Goal: Navigation & Orientation: Find specific page/section

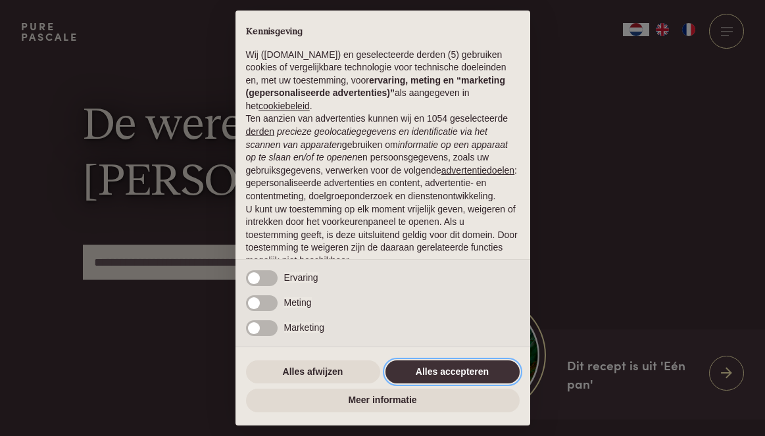
click at [417, 370] on button "Alles accepteren" at bounding box center [453, 373] width 134 height 24
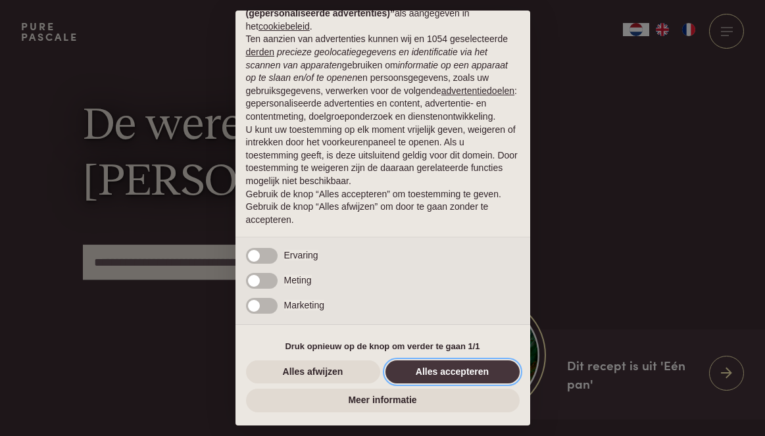
click at [417, 370] on button "Alles accepteren" at bounding box center [453, 373] width 134 height 24
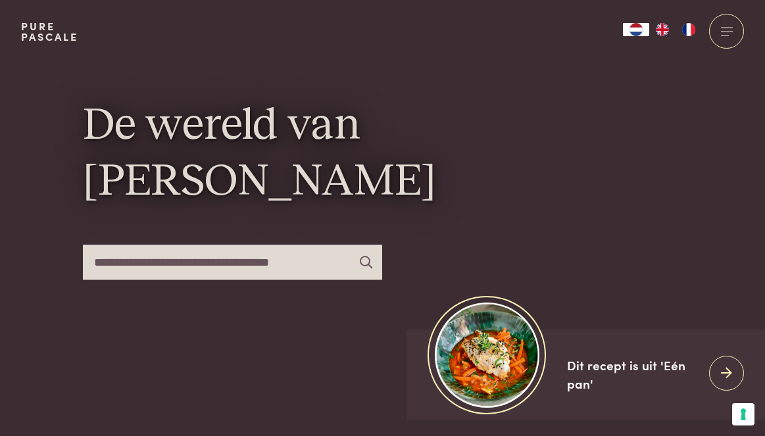
click at [687, 33] on img "FR" at bounding box center [689, 29] width 16 height 13
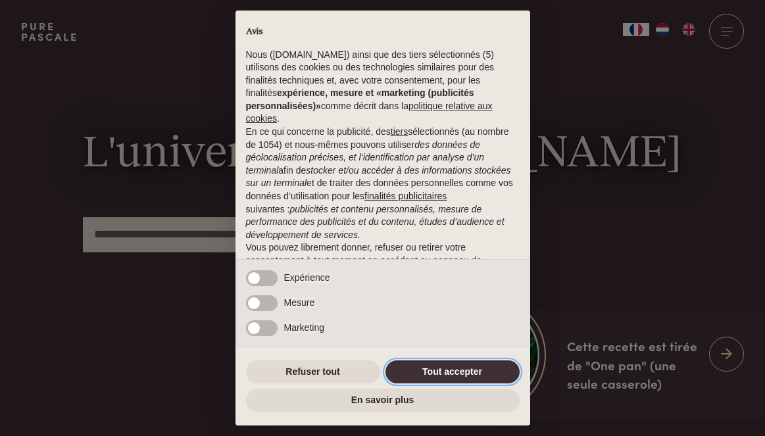
click at [434, 377] on button "Tout accepter" at bounding box center [453, 373] width 134 height 24
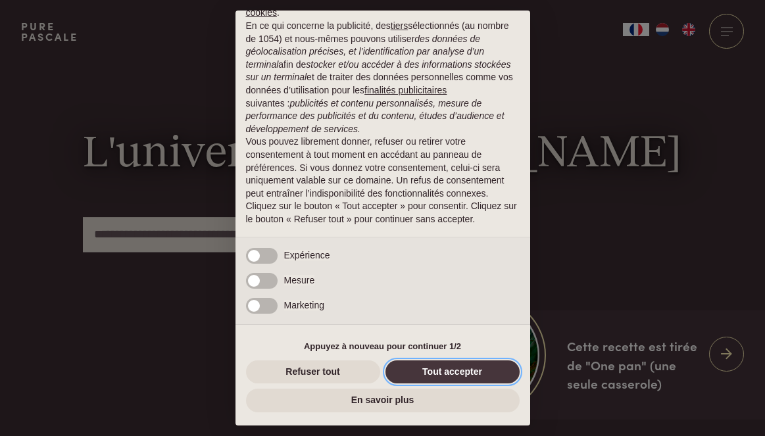
click at [435, 368] on button "Tout accepter" at bounding box center [453, 373] width 134 height 24
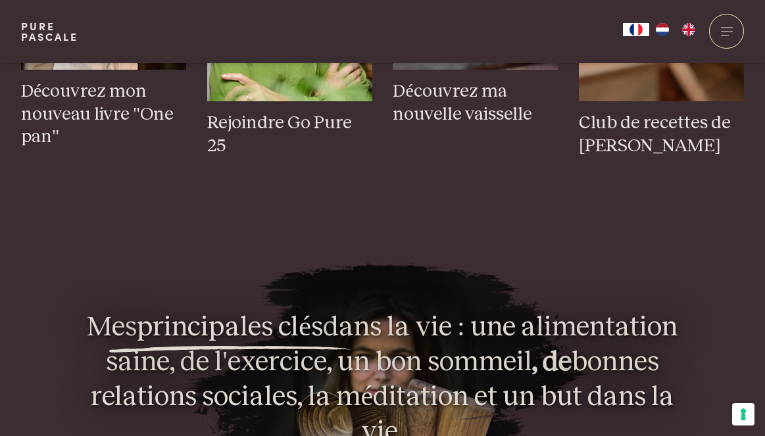
scroll to position [701, 0]
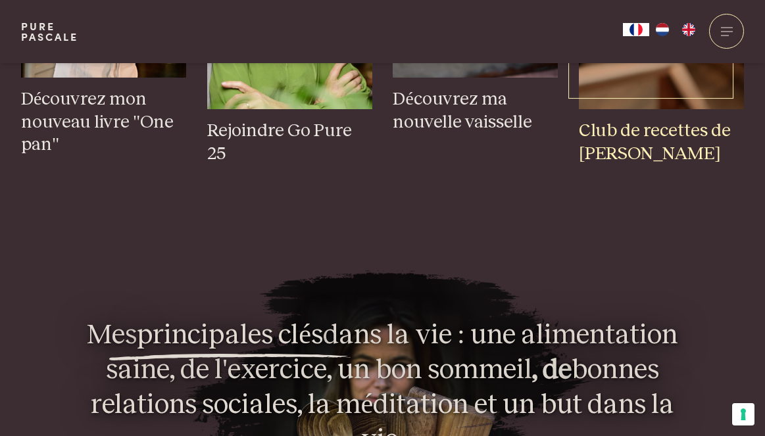
click at [618, 137] on h3 "Club de recettes de Pascale" at bounding box center [661, 142] width 165 height 45
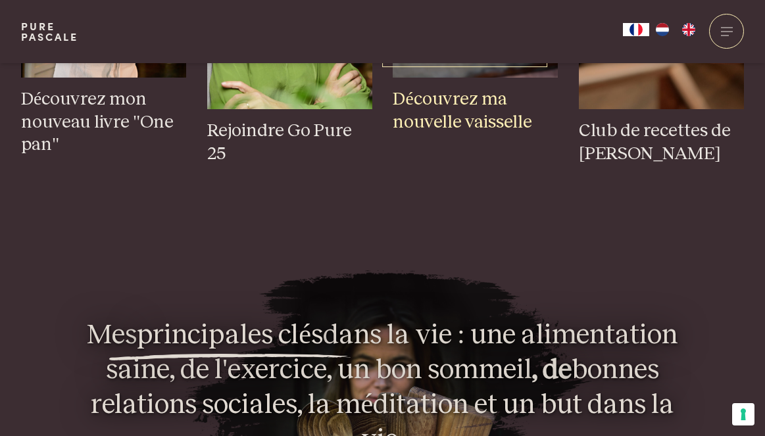
click at [431, 116] on h3 "Découvrez ma nouvelle vaisselle" at bounding box center [475, 110] width 165 height 45
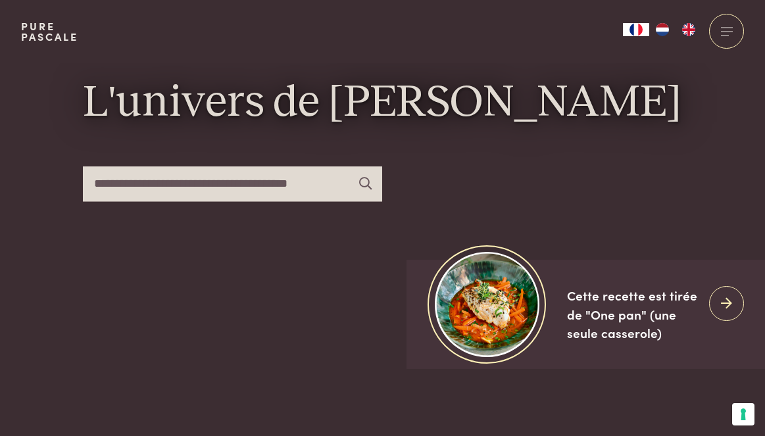
scroll to position [0, 0]
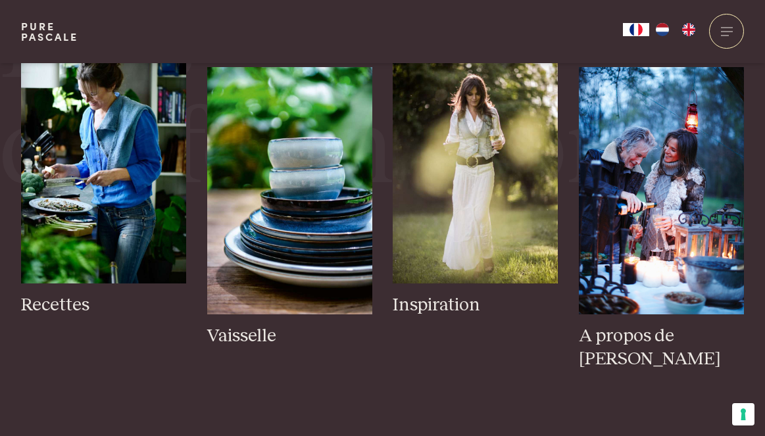
scroll to position [2112, 0]
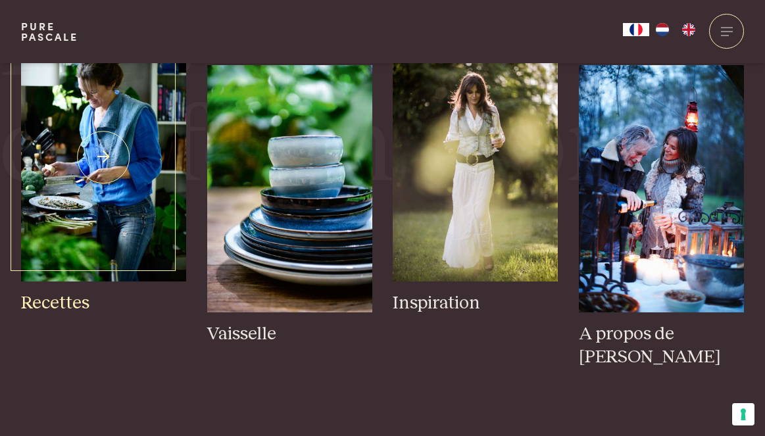
click at [94, 234] on img at bounding box center [103, 157] width 165 height 247
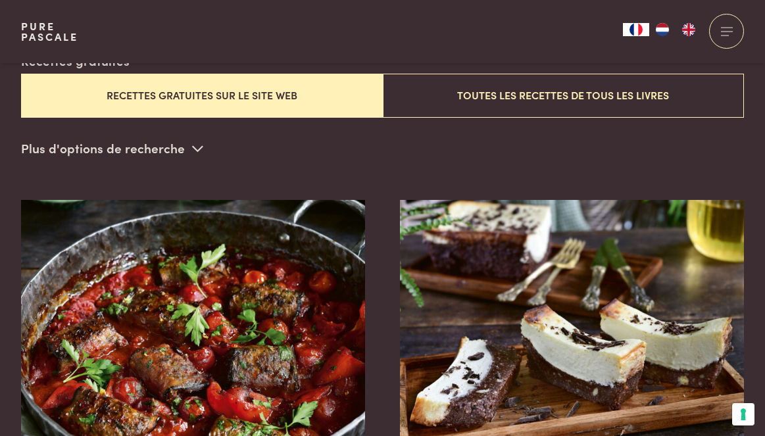
scroll to position [397, 0]
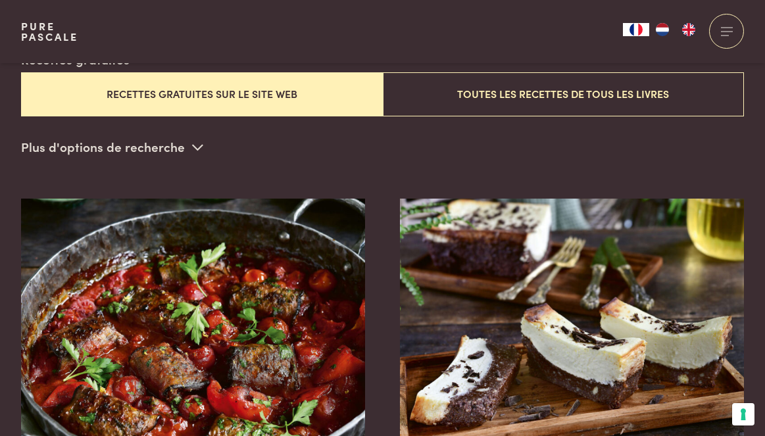
click at [150, 97] on button "Recettes gratuites sur le site web" at bounding box center [202, 94] width 362 height 44
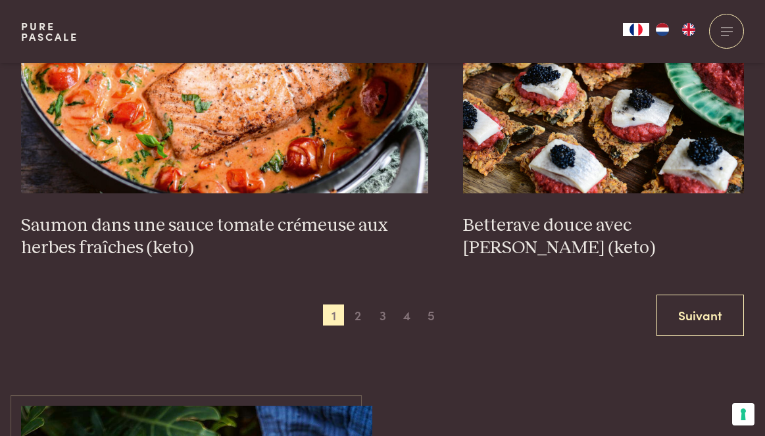
scroll to position [2468, 0]
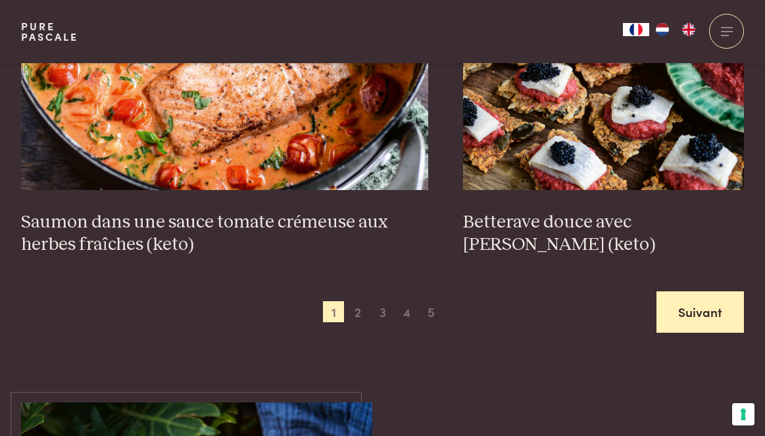
click at [686, 300] on link "Suivant" at bounding box center [700, 311] width 87 height 41
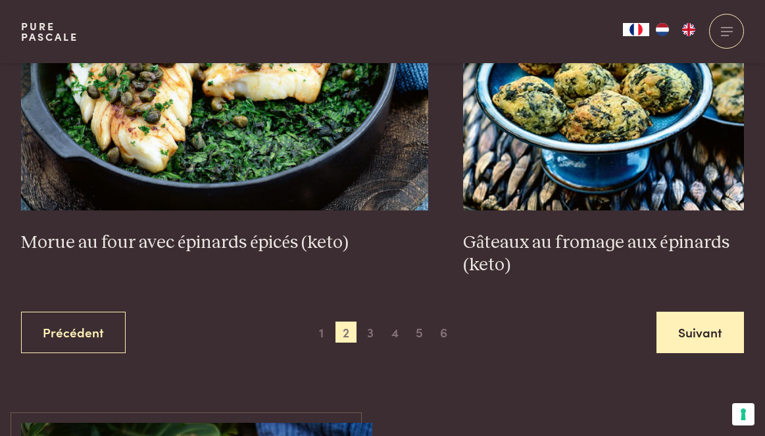
scroll to position [2466, 0]
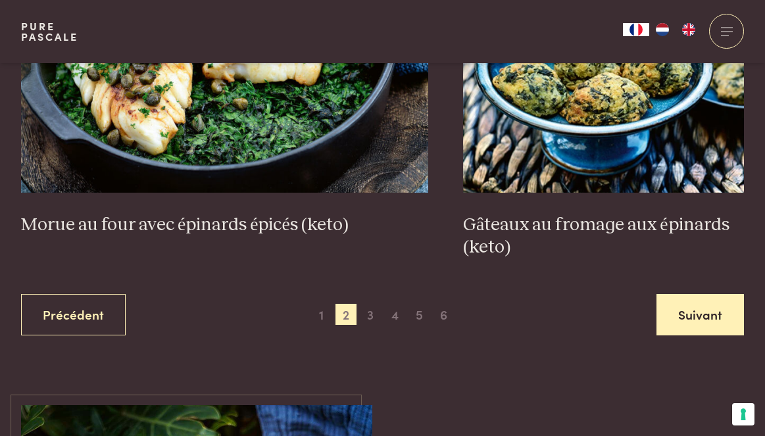
click at [703, 321] on link "Suivant" at bounding box center [700, 314] width 87 height 41
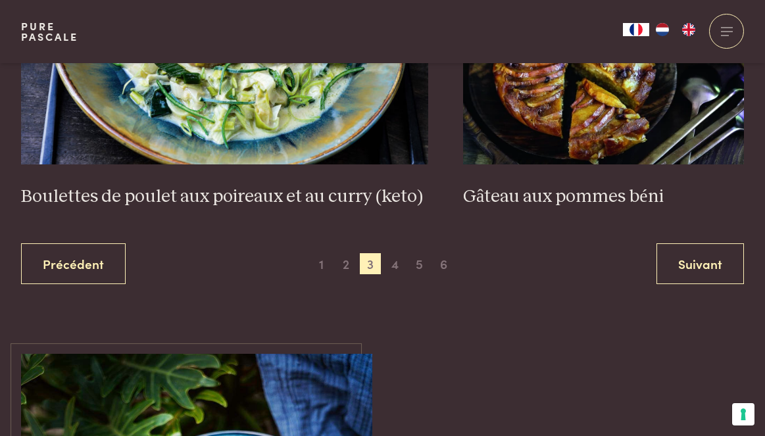
scroll to position [2585, 0]
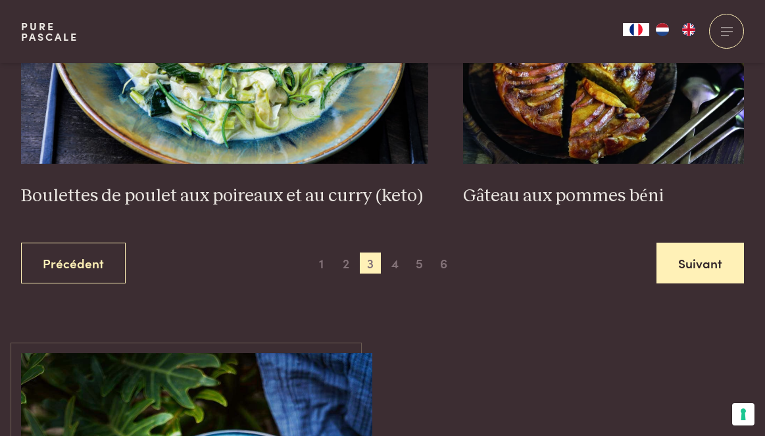
click at [706, 259] on link "Suivant" at bounding box center [700, 263] width 87 height 41
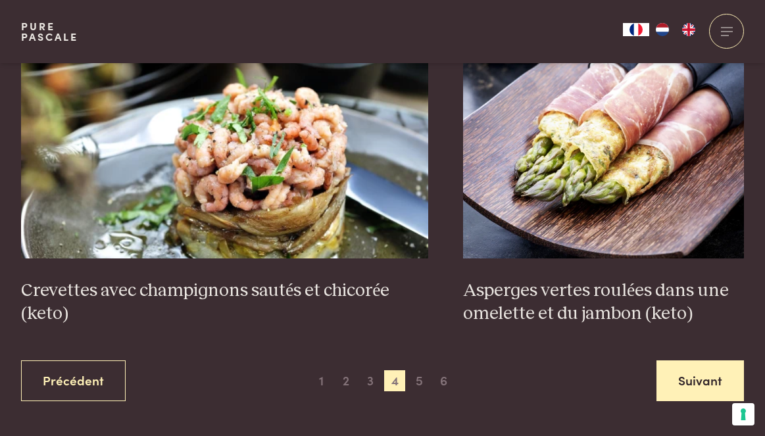
scroll to position [2378, 0]
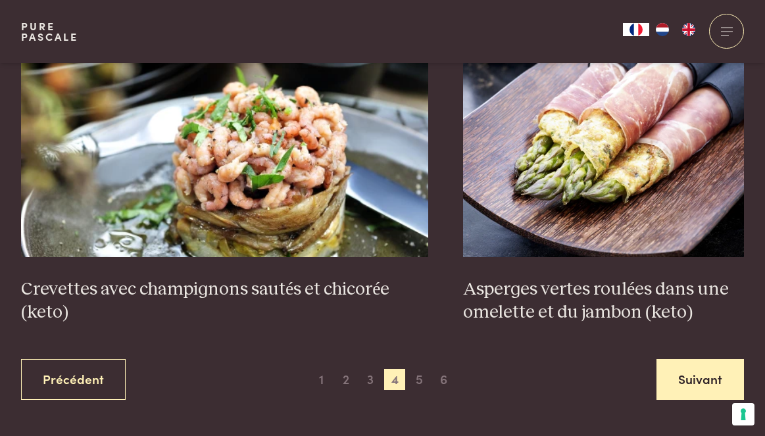
click at [684, 384] on link "Suivant" at bounding box center [700, 379] width 87 height 41
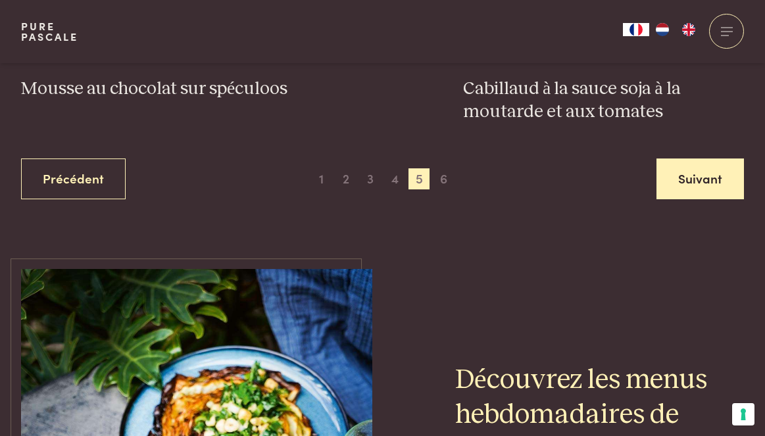
scroll to position [2580, 0]
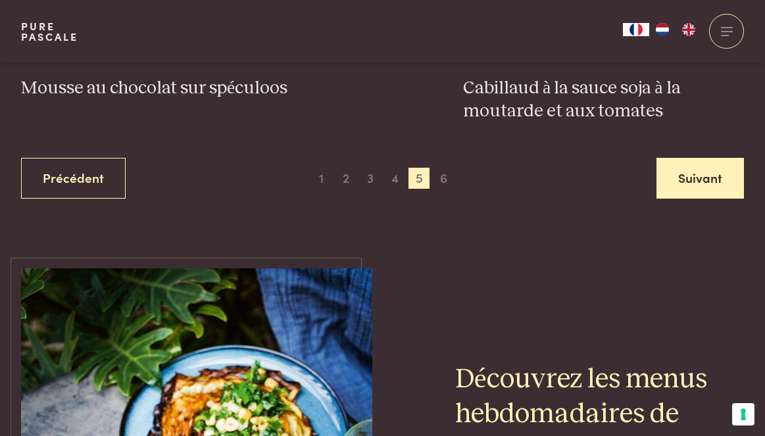
click at [682, 173] on link "Suivant" at bounding box center [700, 178] width 87 height 41
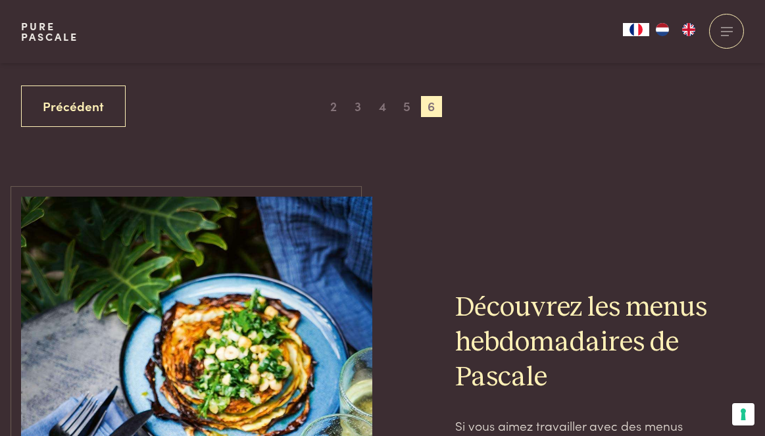
scroll to position [878, 0]
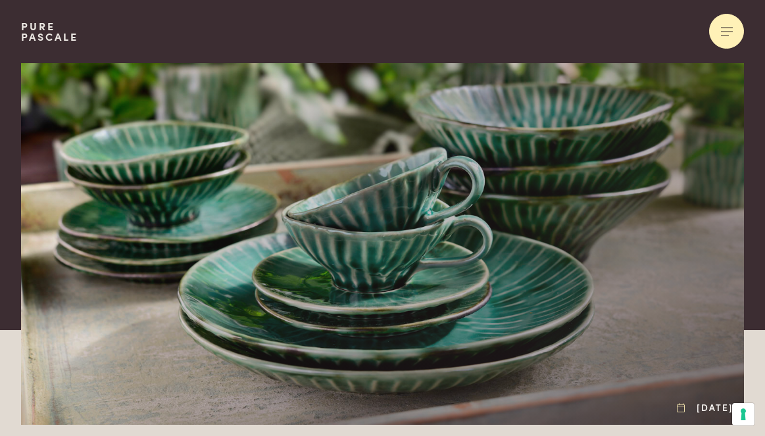
click at [728, 34] on div at bounding box center [726, 31] width 35 height 35
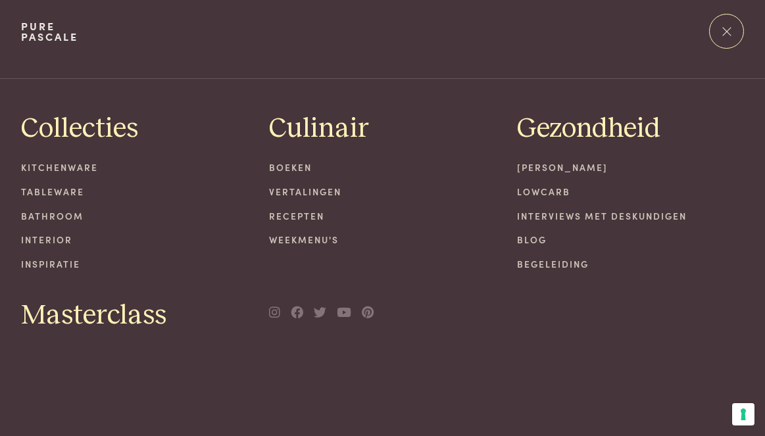
click at [73, 189] on link "Tableware" at bounding box center [134, 192] width 227 height 14
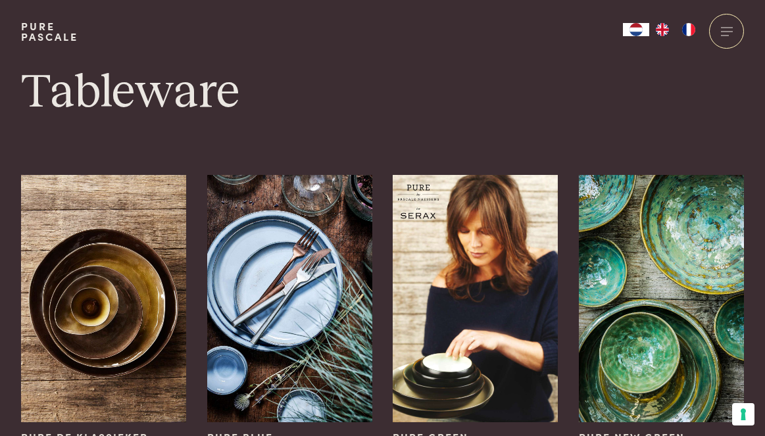
click at [690, 34] on img "FR" at bounding box center [689, 29] width 16 height 13
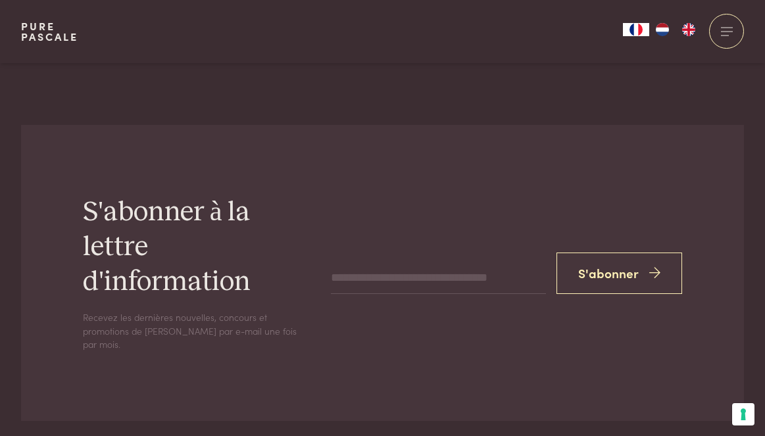
scroll to position [1401, 0]
